Goal: Check status: Check status

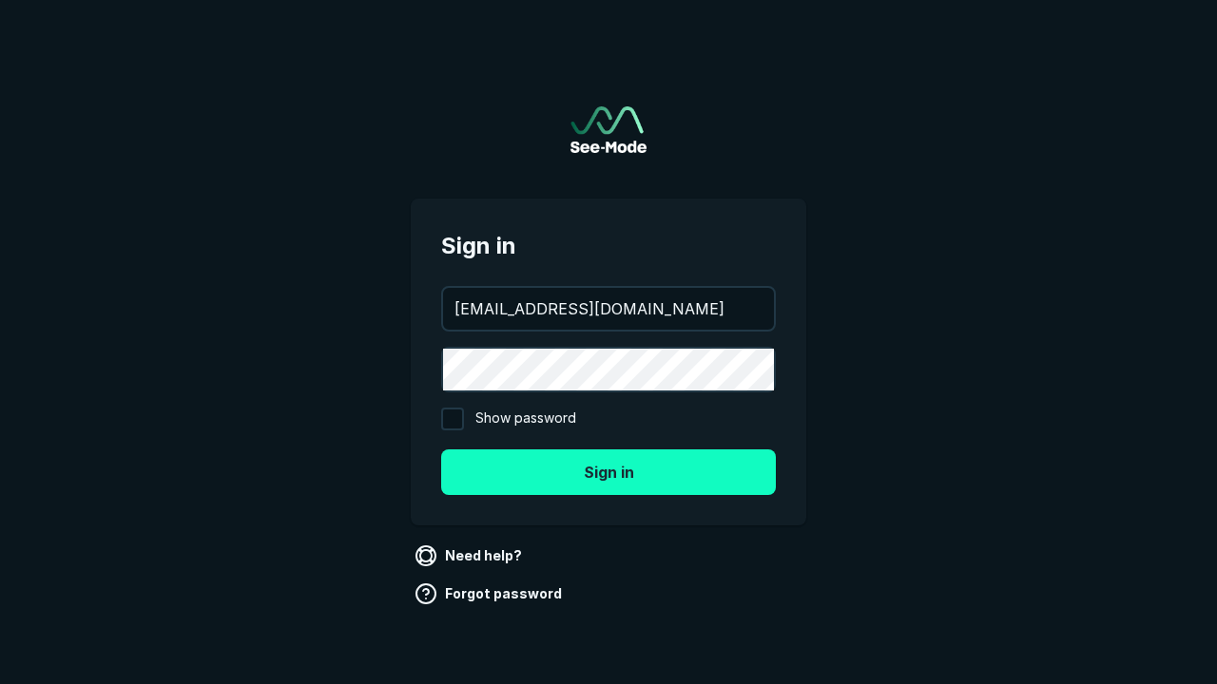
click at [608, 472] on button "Sign in" at bounding box center [608, 473] width 335 height 46
